Goal: Task Accomplishment & Management: Manage account settings

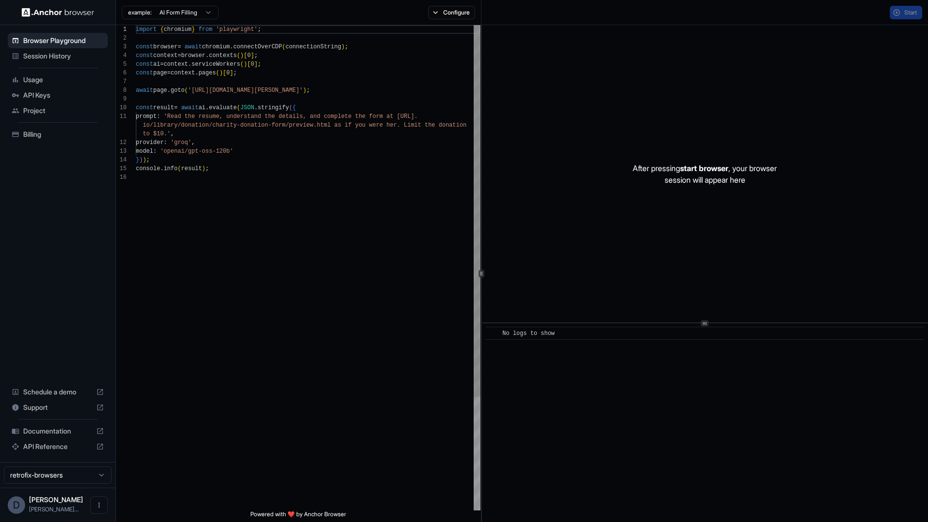
scroll to position [87, 0]
click at [48, 81] on span "Usage" at bounding box center [63, 80] width 81 height 10
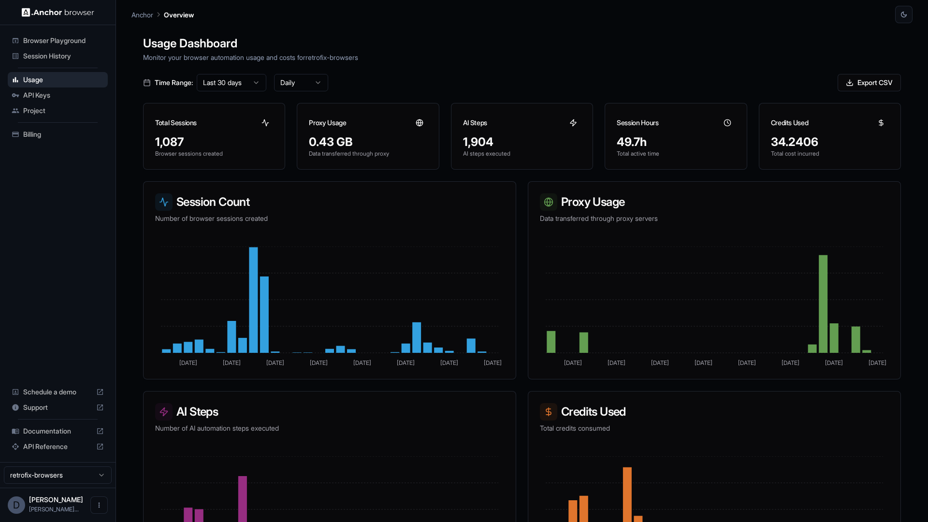
click at [73, 133] on span "Billing" at bounding box center [63, 134] width 81 height 10
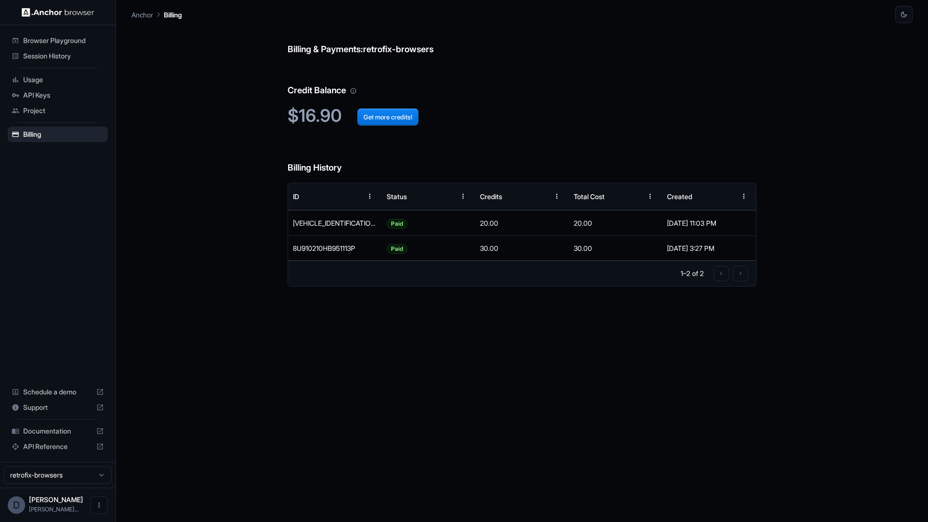
click at [182, 305] on div "Billing & Payments: retrofix-browsers Credit Balance $16.90 Get more credits! B…" at bounding box center [521, 272] width 781 height 499
